Goal: Task Accomplishment & Management: Complete application form

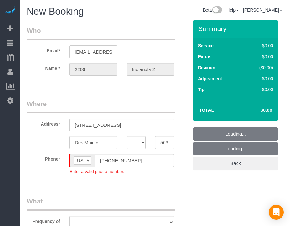
select select "IA"
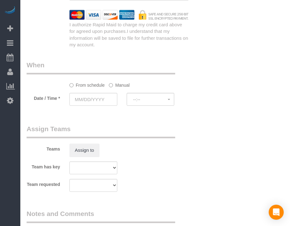
select select "object:3260"
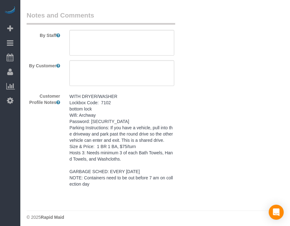
scroll to position [795, 0]
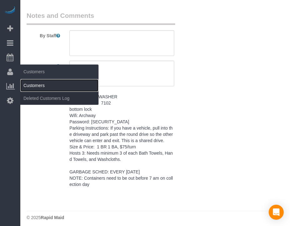
click at [33, 83] on link "Customers" at bounding box center [59, 85] width 78 height 12
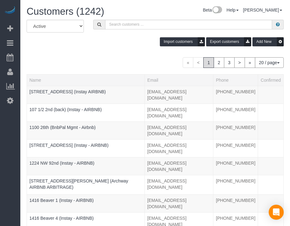
click at [145, 67] on div "« < 1 2 3 > » 20 / page 10 / page 20 / page 30 / page 40 / page 50 / page 100 /…" at bounding box center [155, 62] width 257 height 11
click at [164, 28] on input "text" at bounding box center [188, 25] width 167 height 10
paste input "659 37th"
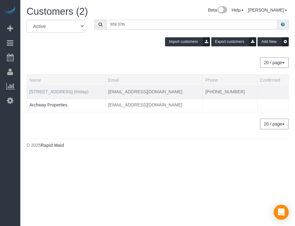
type input "659 37th"
click at [52, 89] on link "[STREET_ADDRESS] (Instay)" at bounding box center [58, 91] width 59 height 5
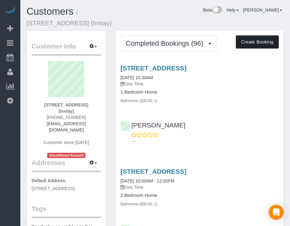
click at [255, 41] on button "Create Booking" at bounding box center [257, 41] width 43 height 13
select select "IA"
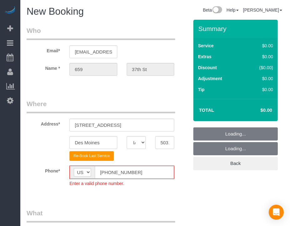
select select "object:4907"
click at [107, 172] on input "[PHONE_NUMBER]" at bounding box center [134, 172] width 79 height 13
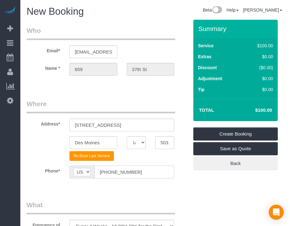
type input "[PHONE_NUMBER]"
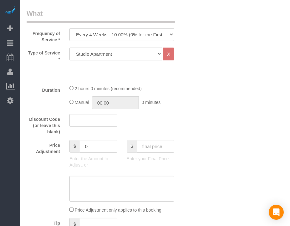
scroll to position [192, 0]
click at [145, 36] on select "Every 6 Weeks (0% for the First Booking) One Time Every 8 Weeks (0% for the Fir…" at bounding box center [121, 33] width 105 height 13
select select "object:4909"
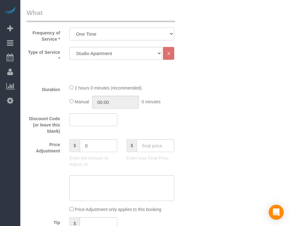
click at [69, 27] on select "Every 6 Weeks (0% for the First Booking) One Time Every 8 Weeks (0% for the Fir…" at bounding box center [121, 33] width 105 height 13
click at [143, 52] on select "Studio Apartment 1 Bedroom Home 2 Bedroom Home 3 Bedroom Home 4 Bedroom Home 5 …" at bounding box center [115, 53] width 92 height 13
select select "18"
click at [69, 47] on select "Studio Apartment 1 Bedroom Home 2 Bedroom Home 3 Bedroom Home 4 Bedroom Home 5 …" at bounding box center [115, 53] width 92 height 13
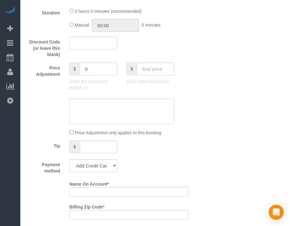
scroll to position [425, 0]
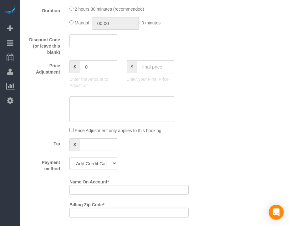
click at [141, 73] on input "text" at bounding box center [155, 66] width 37 height 13
type input "80"
click at [228, 90] on div "Who Email* archway7@fake.com Name * 659 37th St Where Address* 659 37th St Des …" at bounding box center [155, 148] width 257 height 1106
click at [91, 170] on select "Add Credit Card Cash Check Paypal" at bounding box center [93, 163] width 48 height 13
type input "-79"
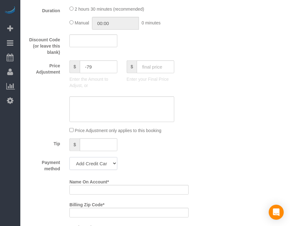
select select "string:check"
click at [69, 166] on select "Add Credit Card Cash Check Paypal" at bounding box center [93, 163] width 48 height 13
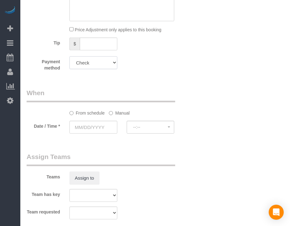
scroll to position [575, 0]
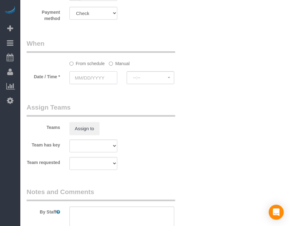
click at [102, 84] on input "text" at bounding box center [93, 77] width 48 height 13
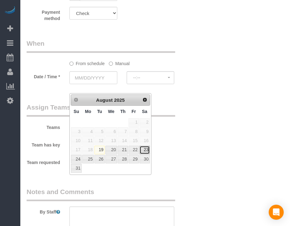
click at [146, 150] on link "23" at bounding box center [144, 150] width 10 height 8
type input "08/23/2025"
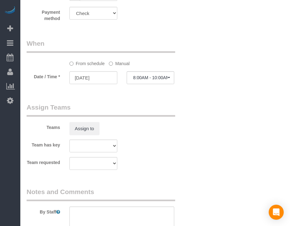
click at [22, 215] on label "By Staff" at bounding box center [43, 210] width 43 height 8
click at [152, 80] on span "8:00AM - 10:00AM" at bounding box center [150, 77] width 35 height 5
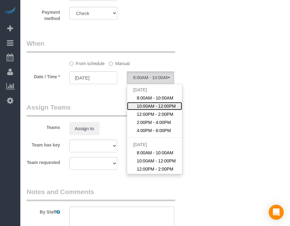
click at [153, 109] on span "10:00AM - 12:00PM" at bounding box center [156, 106] width 39 height 6
select select "spot2"
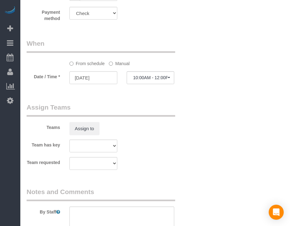
click at [123, 67] on label "Manual" at bounding box center [119, 62] width 21 height 8
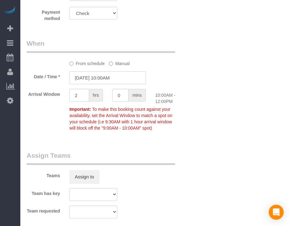
click at [115, 84] on input "08/23/2025 10:00AM" at bounding box center [107, 77] width 76 height 13
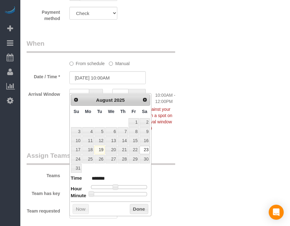
type input "08/23/2025 10:30AM"
type input "*******"
click at [123, 193] on div at bounding box center [119, 194] width 56 height 4
click at [131, 204] on button "Done" at bounding box center [139, 209] width 18 height 10
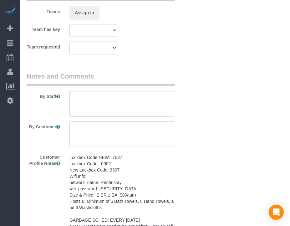
scroll to position [739, 0]
click at [100, 198] on pre "Lockbox Code NEW: 7537 Lockbox Code: 0902 New Lockbox Code::3307 Wifi Info: net…" at bounding box center [121, 194] width 105 height 81
click at [0, 0] on textarea "Lockbox Code NEW: 7537 Lockbox Code: 0902 New Lockbox Code::3307 Wifi Info: net…" at bounding box center [0, 0] width 0 height 0
paste textarea "Lockbox Code NEW: 7537 Lockbox Code: 0902 New Lockbox Code::3307 Wifi Info: net…"
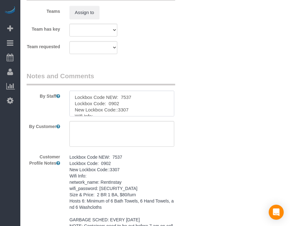
click at [145, 108] on textarea at bounding box center [121, 104] width 105 height 26
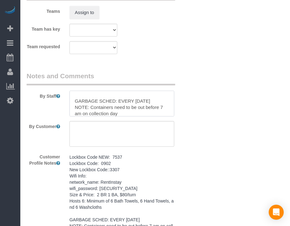
type textarea "Lockbox Code NEW: 7537 Lockbox Code: 0902 New Lockbox Code::3307 Wifi Info: net…"
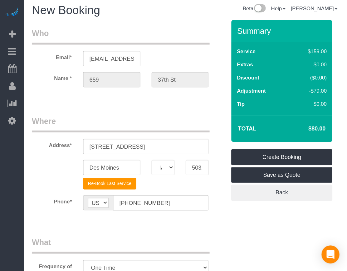
scroll to position [0, 0]
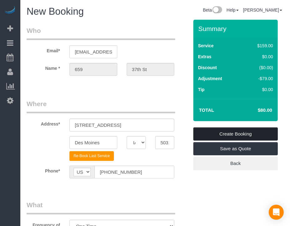
click at [225, 136] on link "Create Booking" at bounding box center [235, 133] width 84 height 13
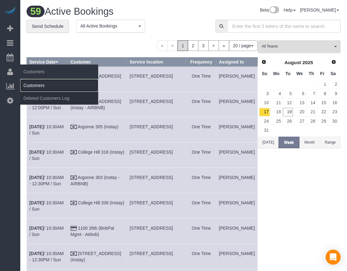
click at [30, 86] on link "Customers" at bounding box center [59, 85] width 78 height 12
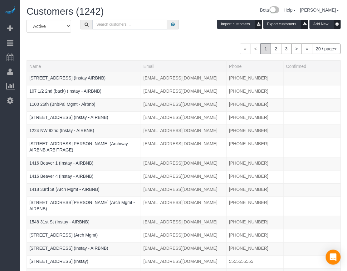
paste input "Argonne 206"
click at [154, 24] on input "text" at bounding box center [129, 25] width 75 height 10
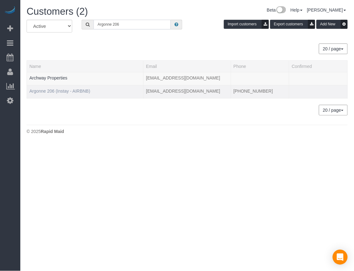
type input "Argonne 206"
click at [64, 89] on link "Argonne 206 (Instay - AIRBNB)" at bounding box center [59, 90] width 61 height 5
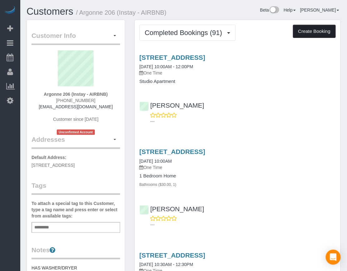
click at [289, 26] on button "Create Booking" at bounding box center [314, 31] width 43 height 13
select select "IA"
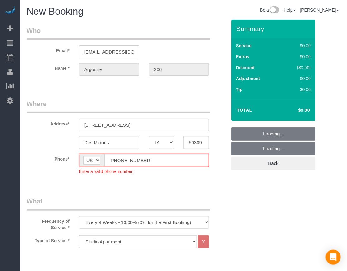
select select "object:7170"
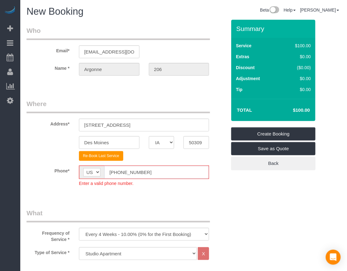
click at [116, 175] on input "(555) 555-5555" at bounding box center [156, 172] width 105 height 13
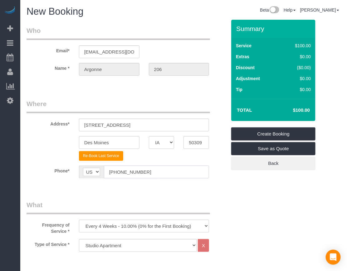
type input "(515) 555-5555"
click at [172, 181] on sui-booking-location "Phone* AF AL DZ AD AO AI AQ AG AR AM AW AU AT AZ BS BH BD BB BY BE BZ BJ BM BT …" at bounding box center [127, 173] width 200 height 17
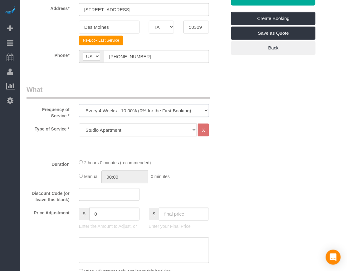
click at [188, 112] on select "Every 6 Weeks (0% for the First Booking) One Time Every 8 Weeks (0% for the Fir…" at bounding box center [144, 110] width 131 height 13
select select "object:7172"
click at [79, 104] on select "Every 6 Weeks (0% for the First Booking) One Time Every 8 Weeks (0% for the Fir…" at bounding box center [144, 110] width 131 height 13
click at [197, 211] on input "text" at bounding box center [184, 213] width 50 height 13
type input "70"
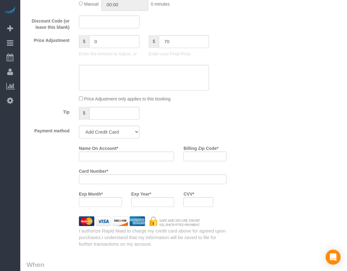
scroll to position [309, 0]
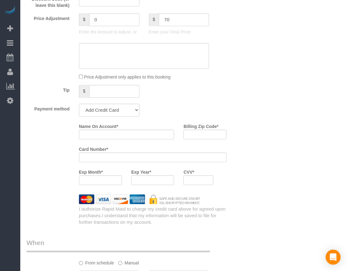
type input "-30"
click at [113, 107] on select "Add Credit Card Cash Check Paypal" at bounding box center [109, 110] width 61 height 13
select select "string:check"
click at [79, 104] on select "Add Credit Card Cash Check Paypal" at bounding box center [109, 110] width 61 height 13
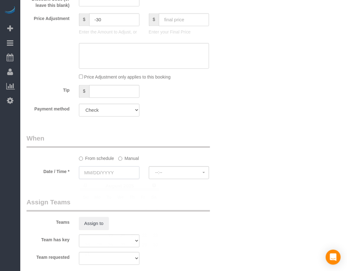
click at [111, 173] on input "text" at bounding box center [109, 172] width 61 height 13
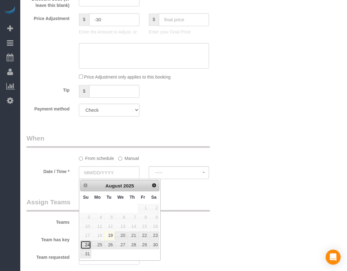
click at [86, 225] on link "24" at bounding box center [86, 245] width 11 height 8
type input "08/24/2025"
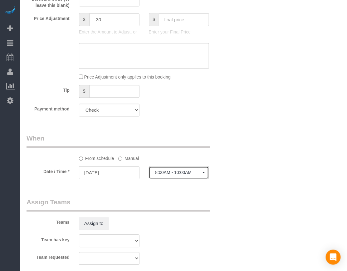
click at [174, 170] on span "8:00AM - 10:00AM" at bounding box center [179, 172] width 47 height 5
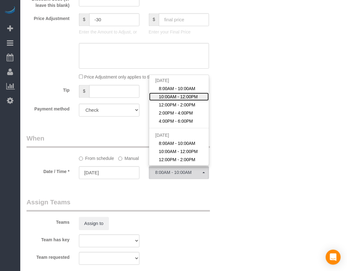
click at [192, 95] on span "10:00AM - 12:00PM" at bounding box center [178, 97] width 39 height 6
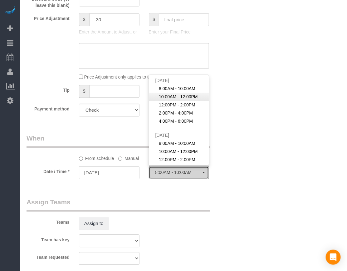
select select "spot27"
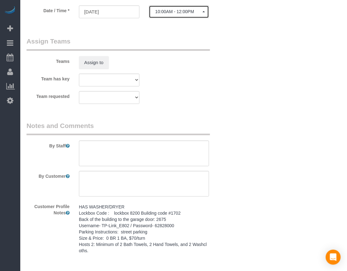
scroll to position [473, 0]
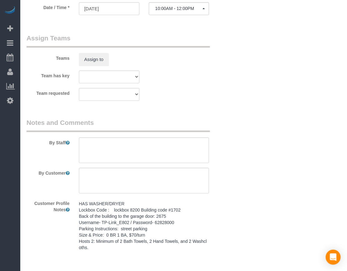
click at [157, 223] on pre "HAS WASHER/DRYER Lockbox Code : lockbox 8200 Building code #1702 Back of the bu…" at bounding box center [144, 225] width 131 height 50
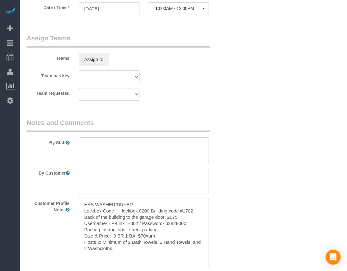
click at [157, 223] on textarea "HAS WASHER/DRYER Lockbox Code : lockbox 8200 Building code #1702 Back of the bu…" at bounding box center [144, 232] width 131 height 69
paste textarea "HAS WASHER/DRYER Lockbox Code : lockbox 8200 Building code #1702 Back of the bu…"
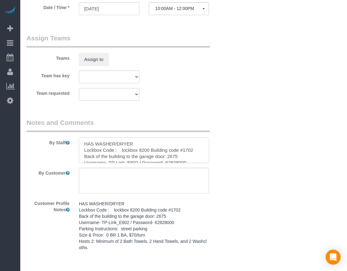
click at [166, 144] on textarea at bounding box center [144, 150] width 131 height 26
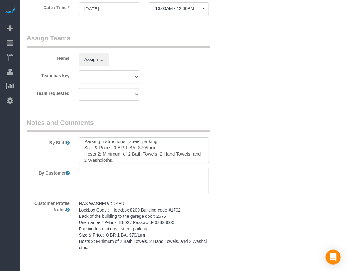
type textarea "HAS WASHER/DRYER Lockbox Code : lockbox 8200 Building code #1702 Back of the bu…"
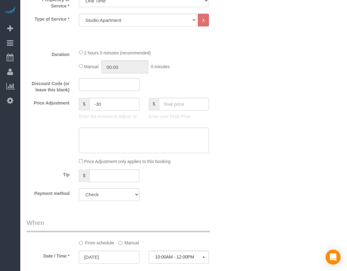
scroll to position [0, 0]
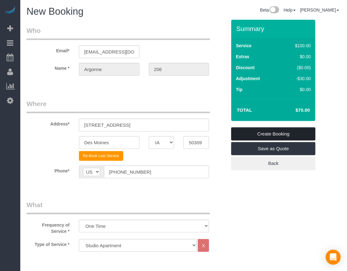
click at [276, 130] on link "Create Booking" at bounding box center [273, 133] width 84 height 13
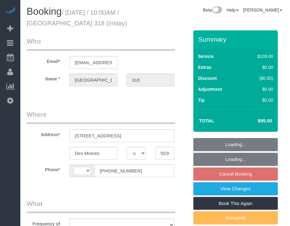
select select "IA"
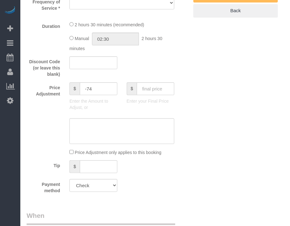
select select "string:US"
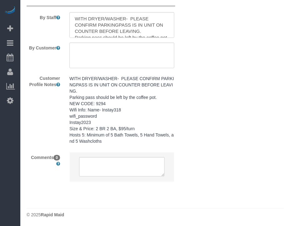
select select "object:582"
select select "2"
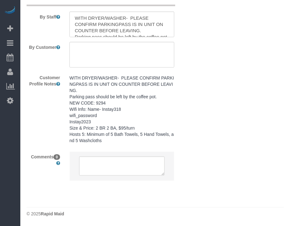
select select "2"
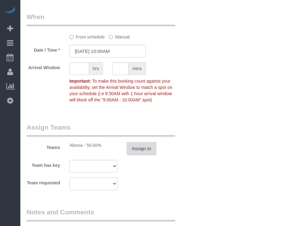
scroll to position [602, 0]
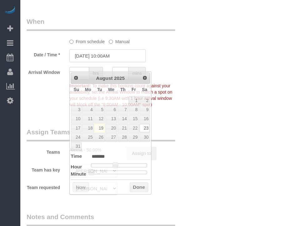
click at [92, 62] on input "08/23/2025 10:00AM" at bounding box center [107, 55] width 76 height 13
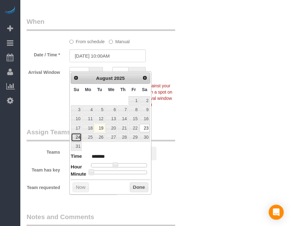
click at [77, 138] on link "24" at bounding box center [76, 137] width 11 height 8
click at [139, 186] on button "Done" at bounding box center [139, 187] width 18 height 10
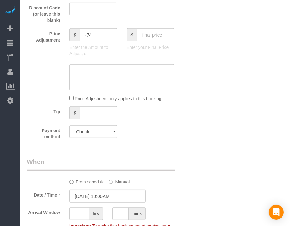
scroll to position [537, 0]
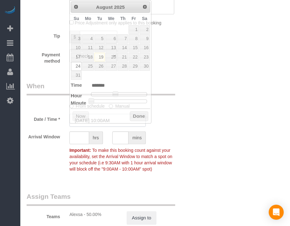
click at [107, 126] on input "08/24/2025 10:00AM" at bounding box center [107, 120] width 76 height 13
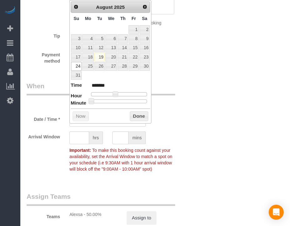
type input "08/24/2025 10:25AM"
type input "*******"
click at [118, 100] on div at bounding box center [119, 101] width 56 height 4
click at [119, 100] on div at bounding box center [119, 101] width 56 height 4
click at [134, 114] on button "Done" at bounding box center [139, 116] width 18 height 10
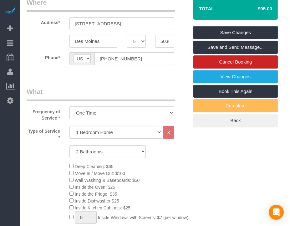
scroll to position [0, 0]
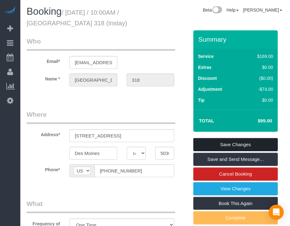
click at [218, 144] on link "Save Changes" at bounding box center [235, 144] width 84 height 13
